Goal: Information Seeking & Learning: Learn about a topic

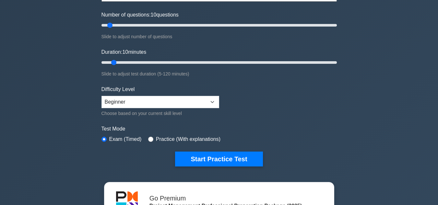
scroll to position [121, 0]
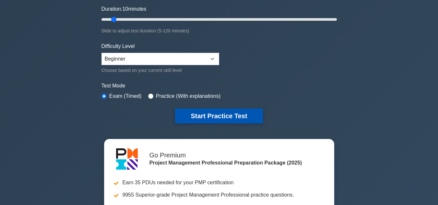
click at [255, 111] on button "Start Practice Test" at bounding box center [219, 116] width 88 height 15
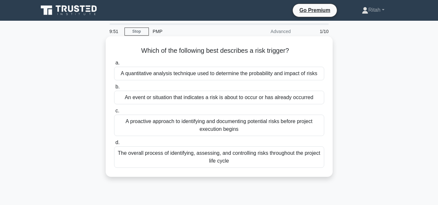
click at [236, 127] on div "A proactive approach to identifying and documenting potential risks before proj…" at bounding box center [219, 125] width 210 height 21
click at [114, 113] on input "c. A proactive approach to identifying and documenting potential risks before p…" at bounding box center [114, 111] width 0 height 4
